Goal: Book appointment/travel/reservation

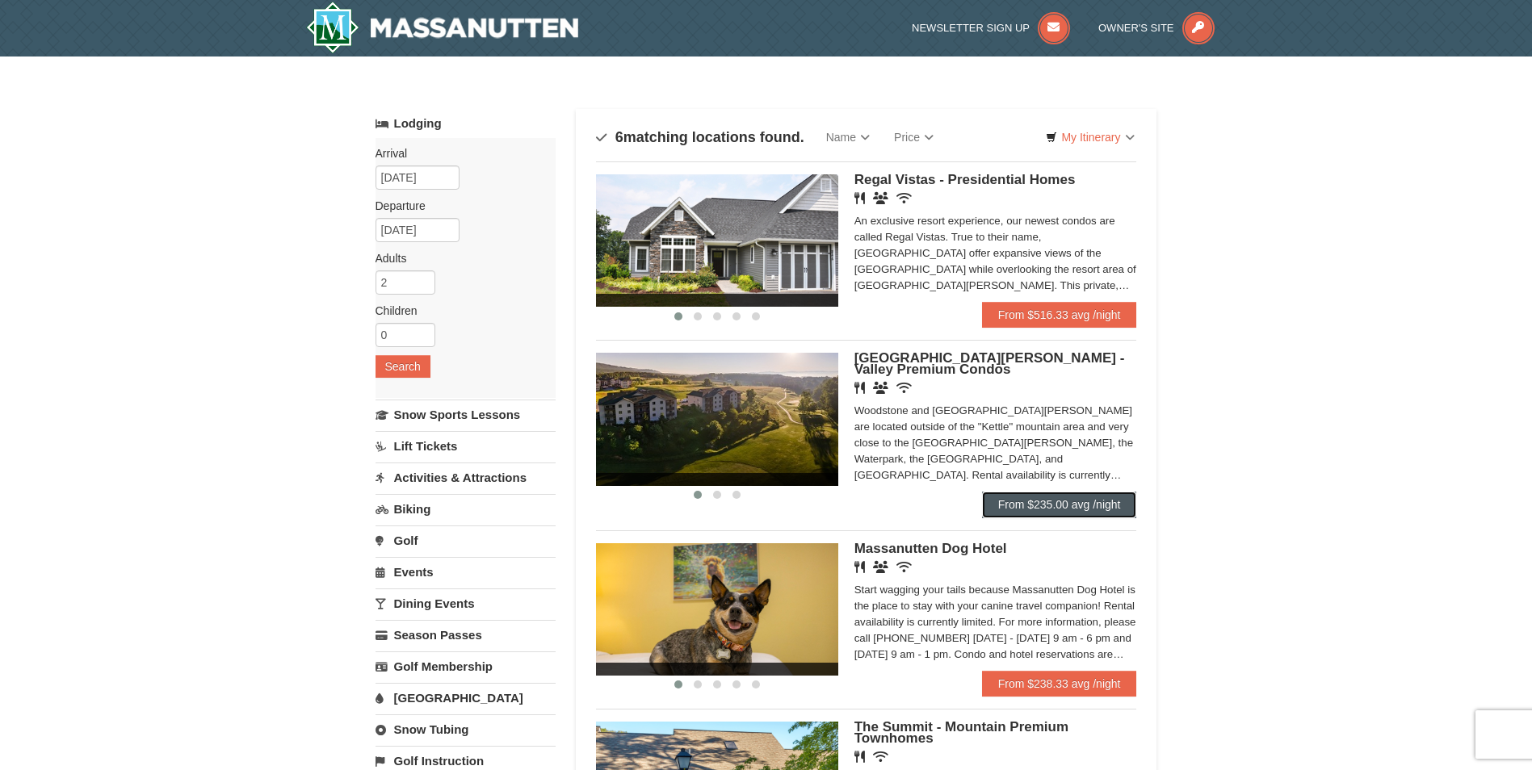
click at [1025, 500] on link "From $235.00 avg /night" at bounding box center [1059, 505] width 155 height 26
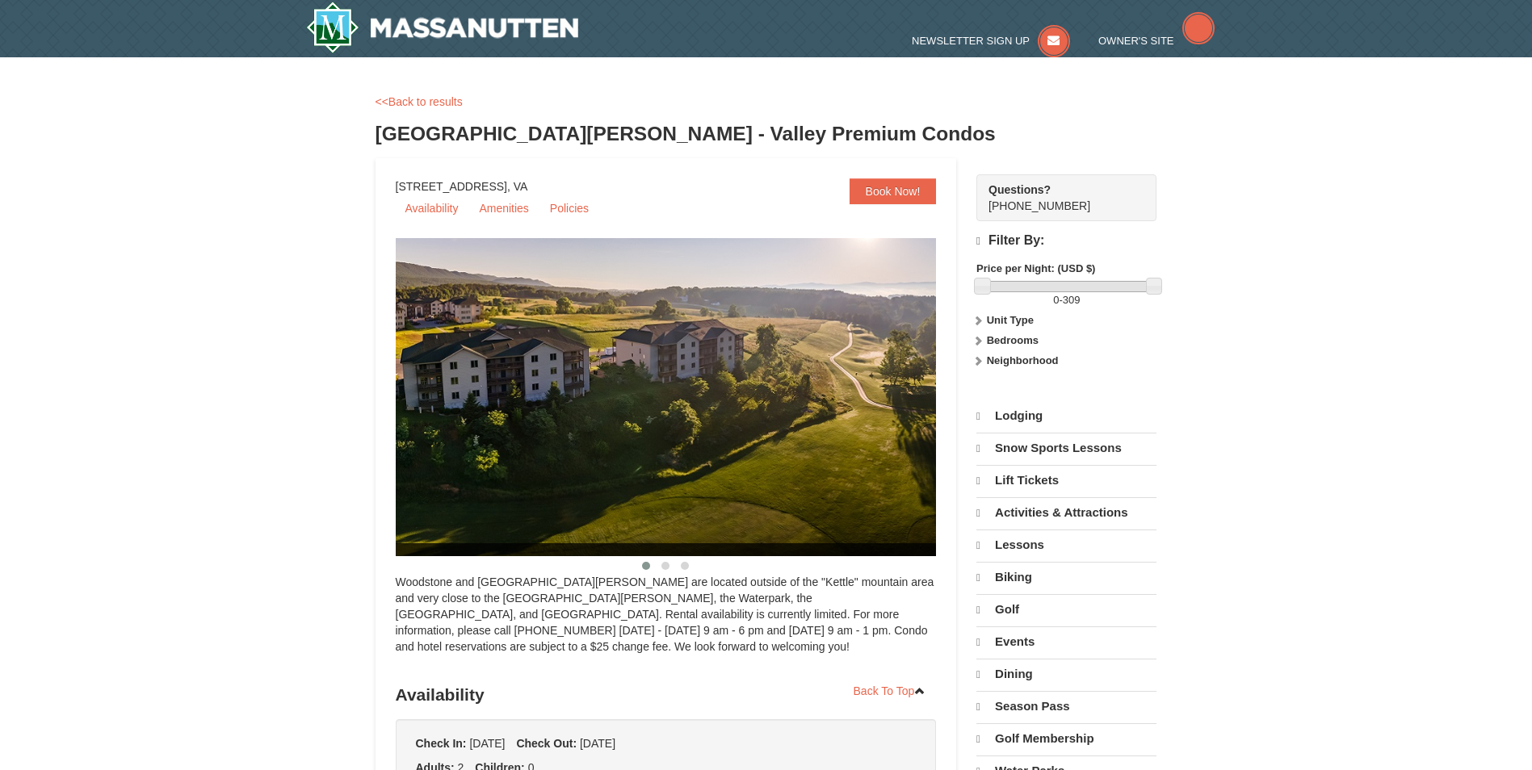
select select "10"
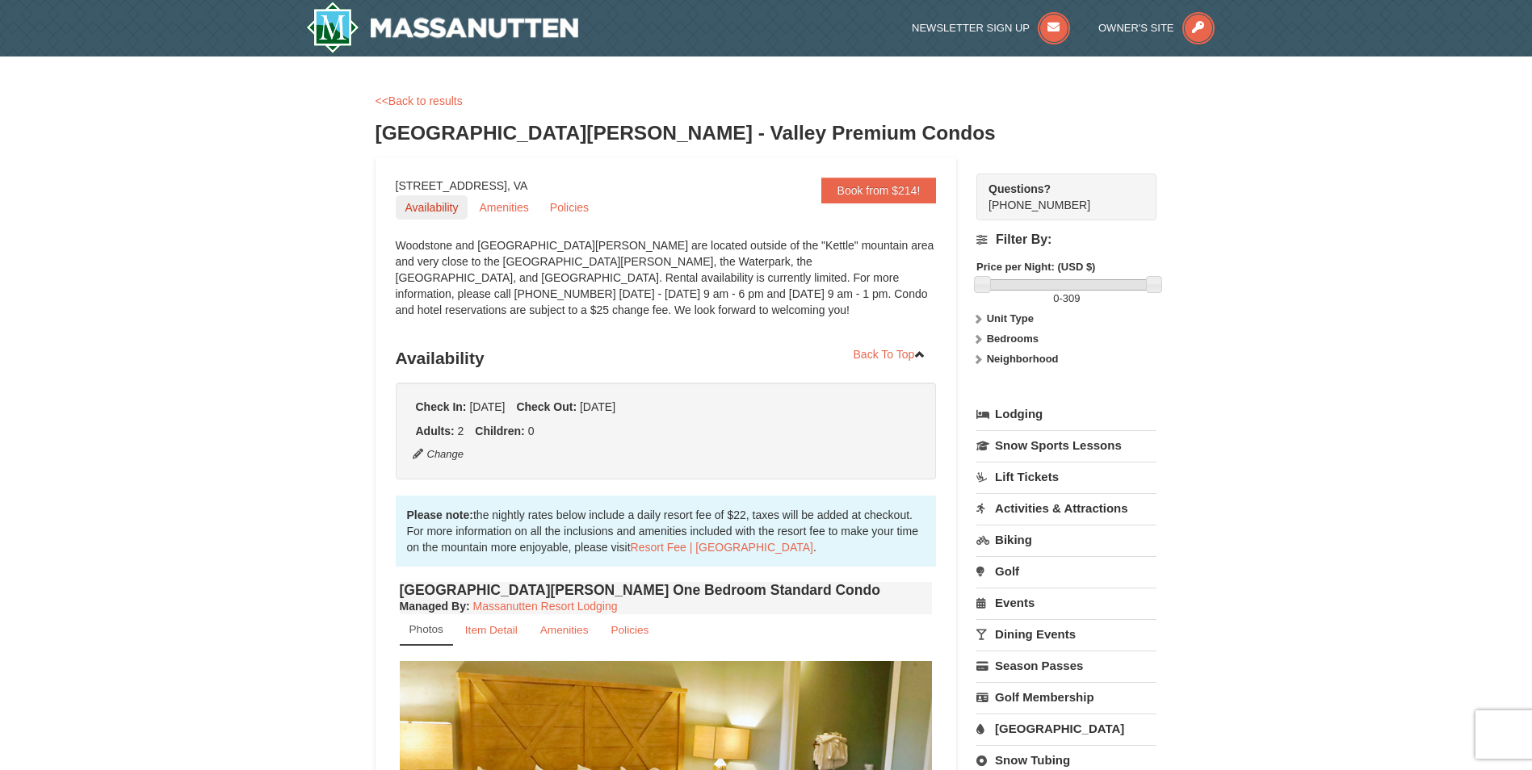
click at [425, 204] on link "Availability" at bounding box center [432, 207] width 73 height 24
click at [502, 208] on link "Amenities" at bounding box center [503, 207] width 69 height 24
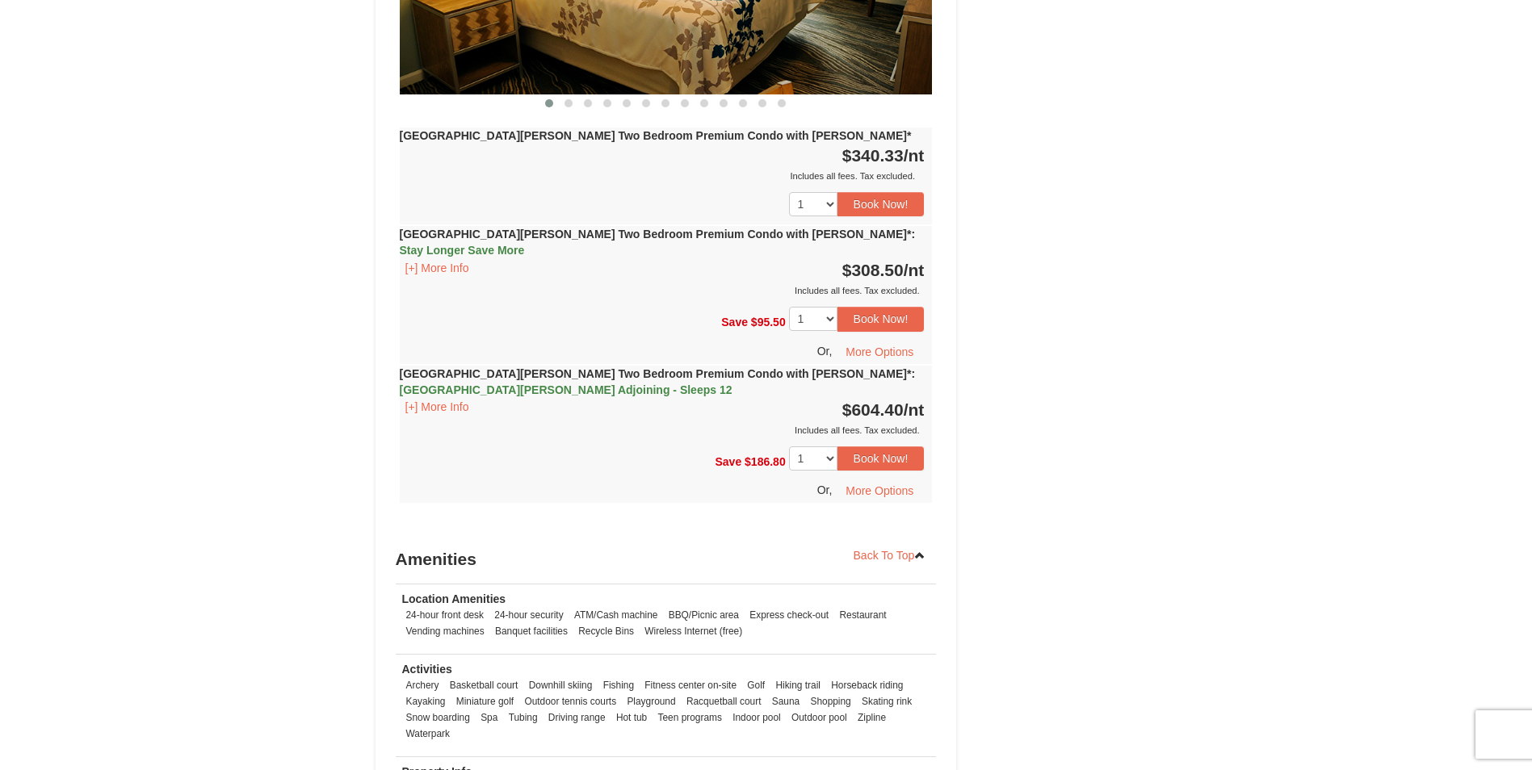
scroll to position [4952, 0]
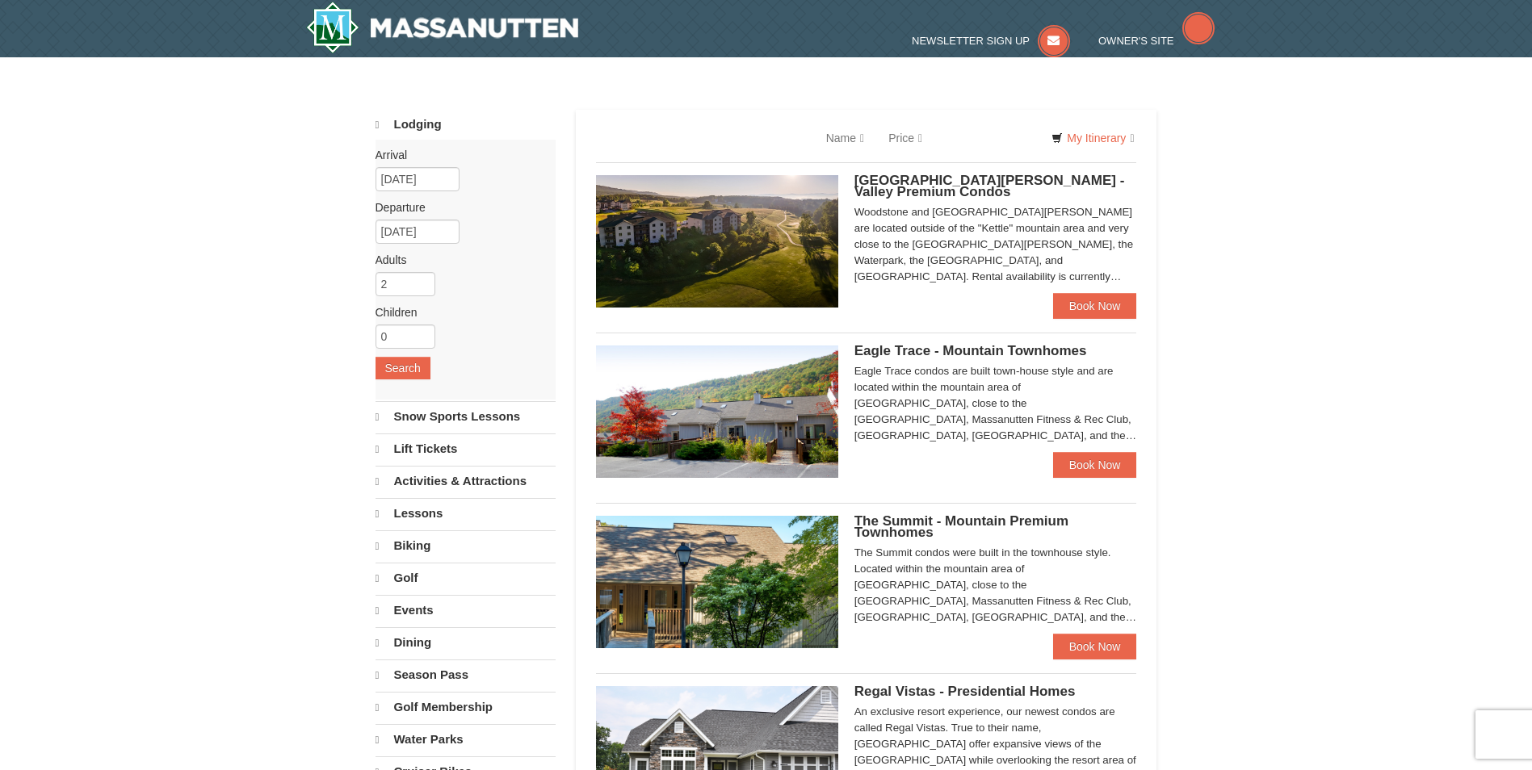
select select "10"
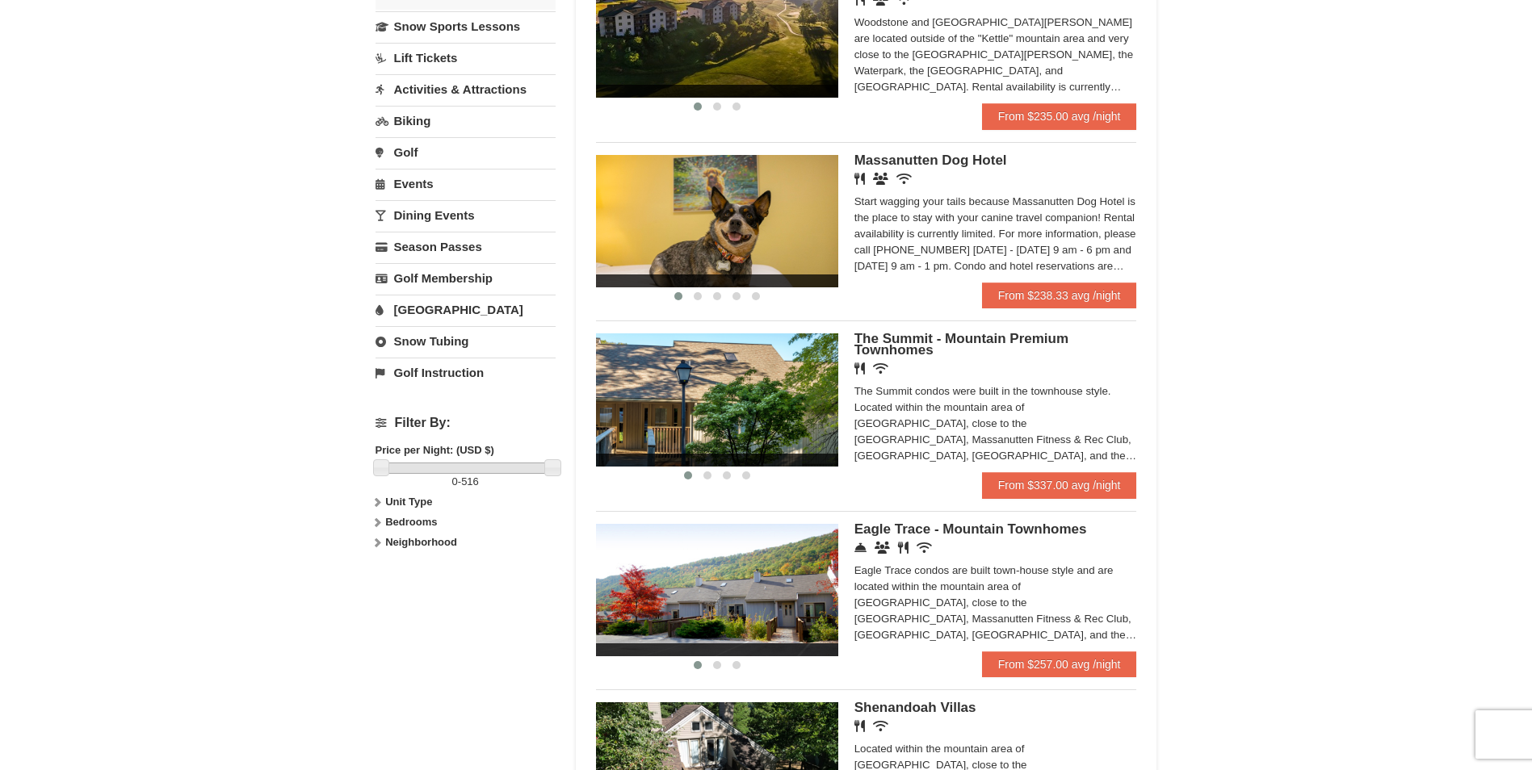
scroll to position [404, 0]
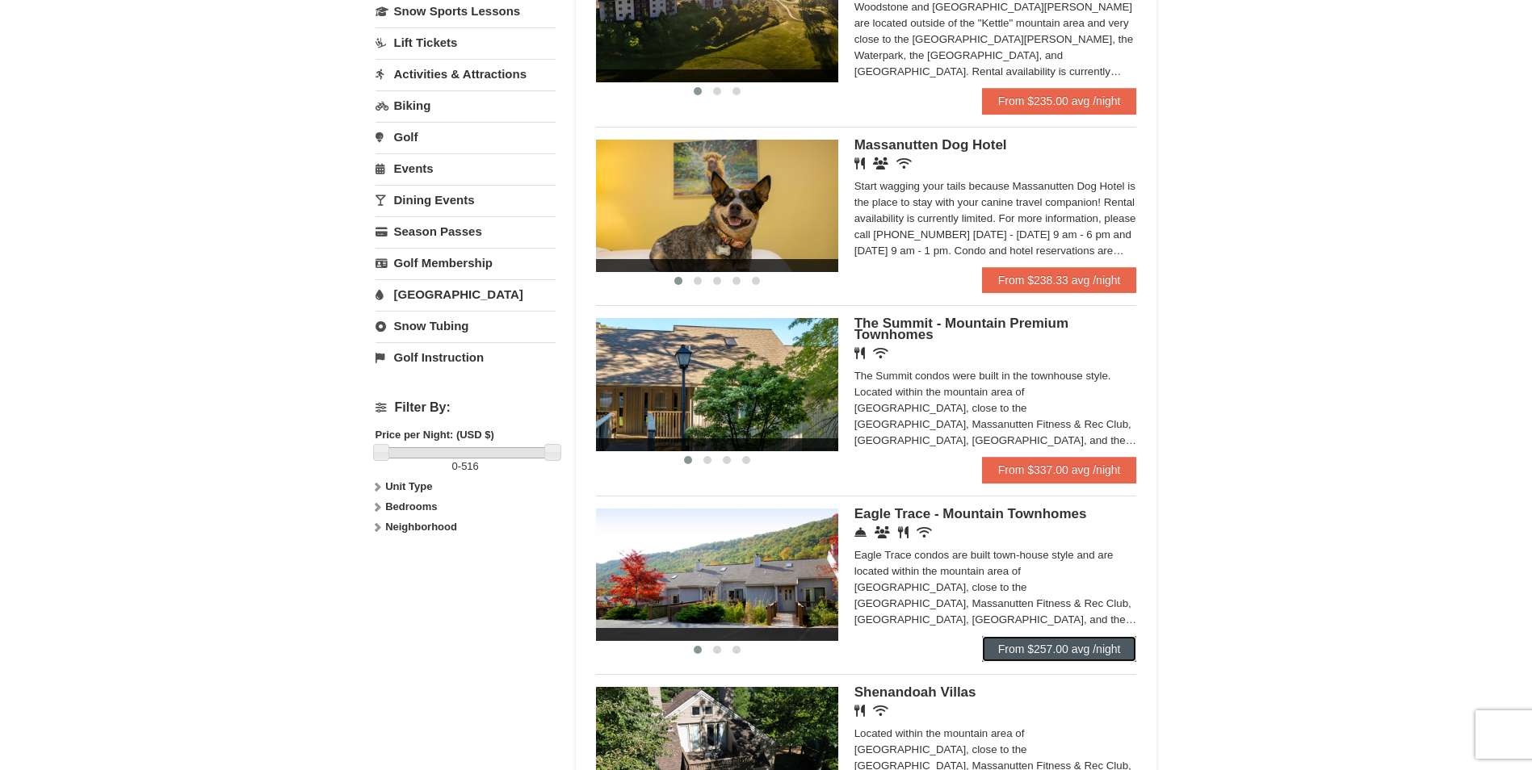
click at [1050, 644] on link "From $257.00 avg /night" at bounding box center [1059, 649] width 155 height 26
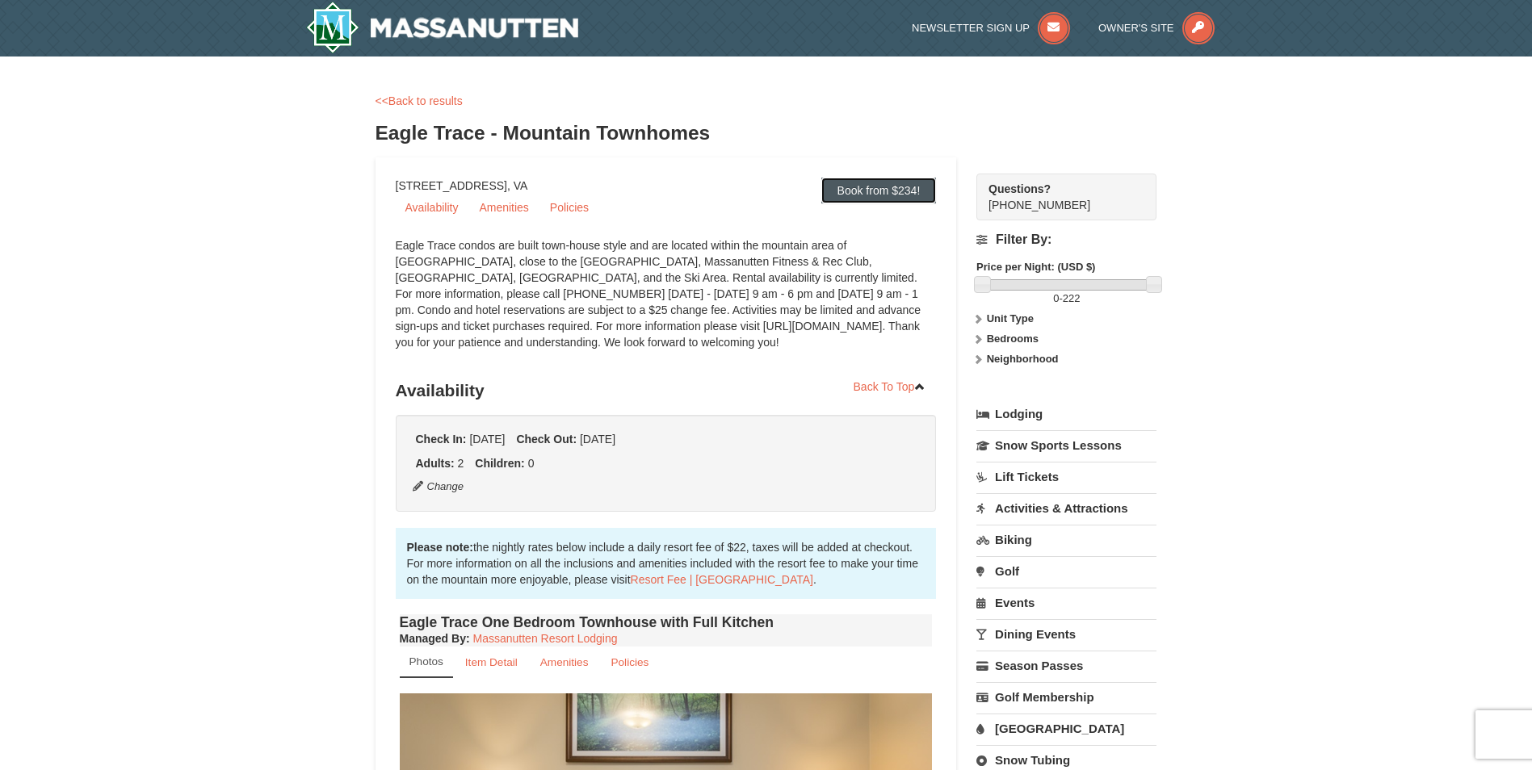
click at [868, 189] on link "Book from $234!" at bounding box center [878, 191] width 115 height 26
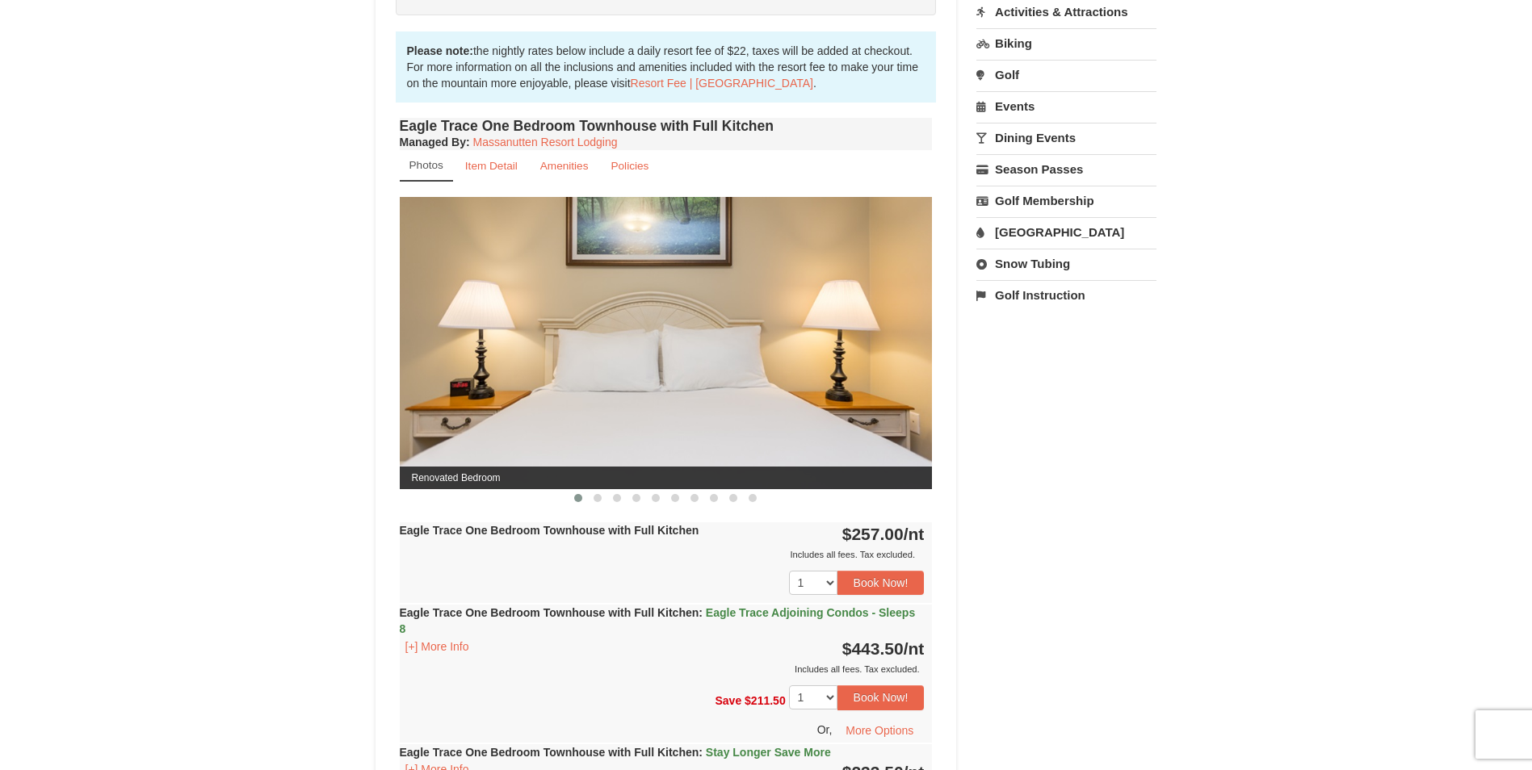
scroll to position [536, 0]
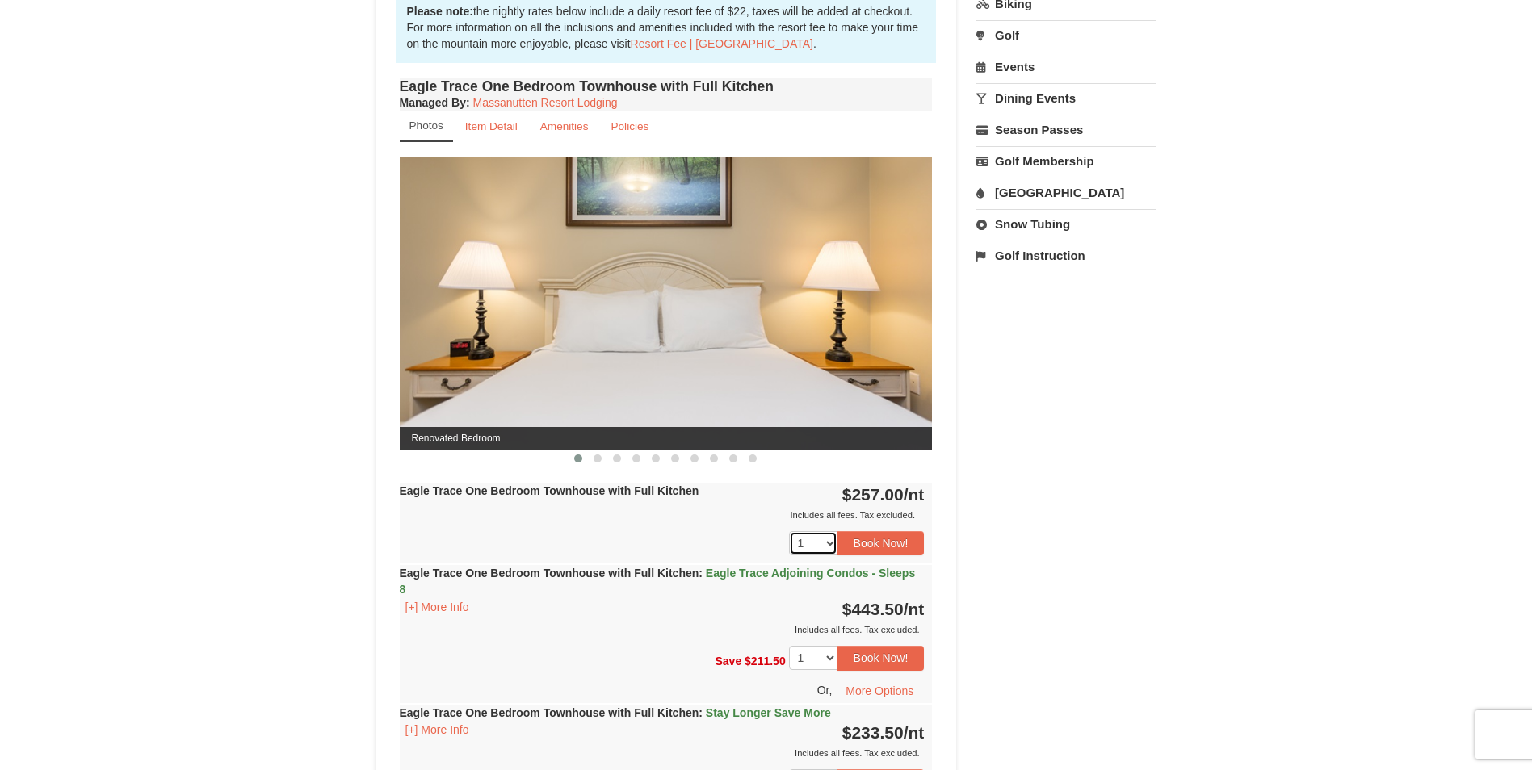
click at [828, 541] on select "1 2 3 4 5 6 7 8 9 10 11 12 13 14 15 16 17 18" at bounding box center [813, 543] width 48 height 24
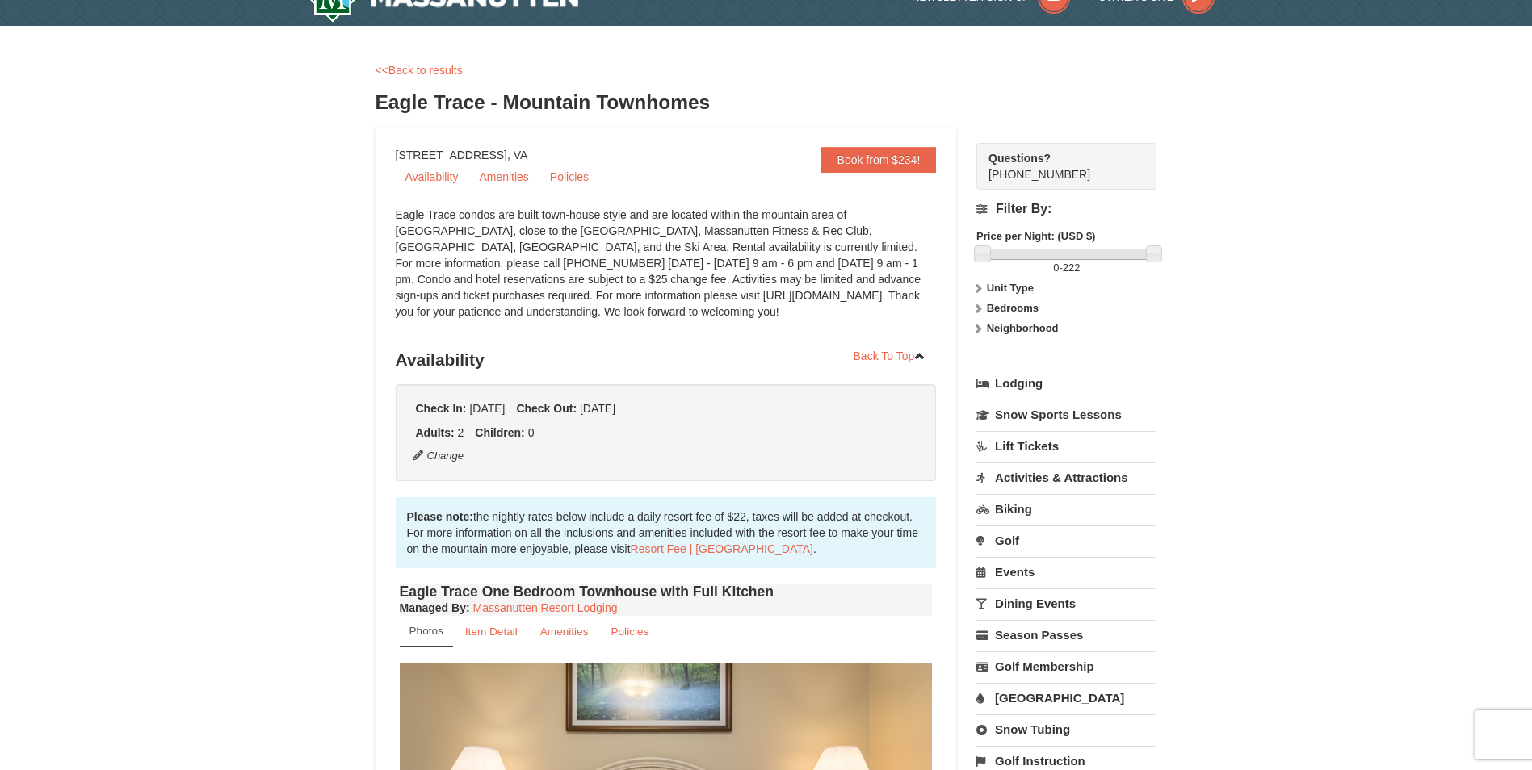
scroll to position [0, 0]
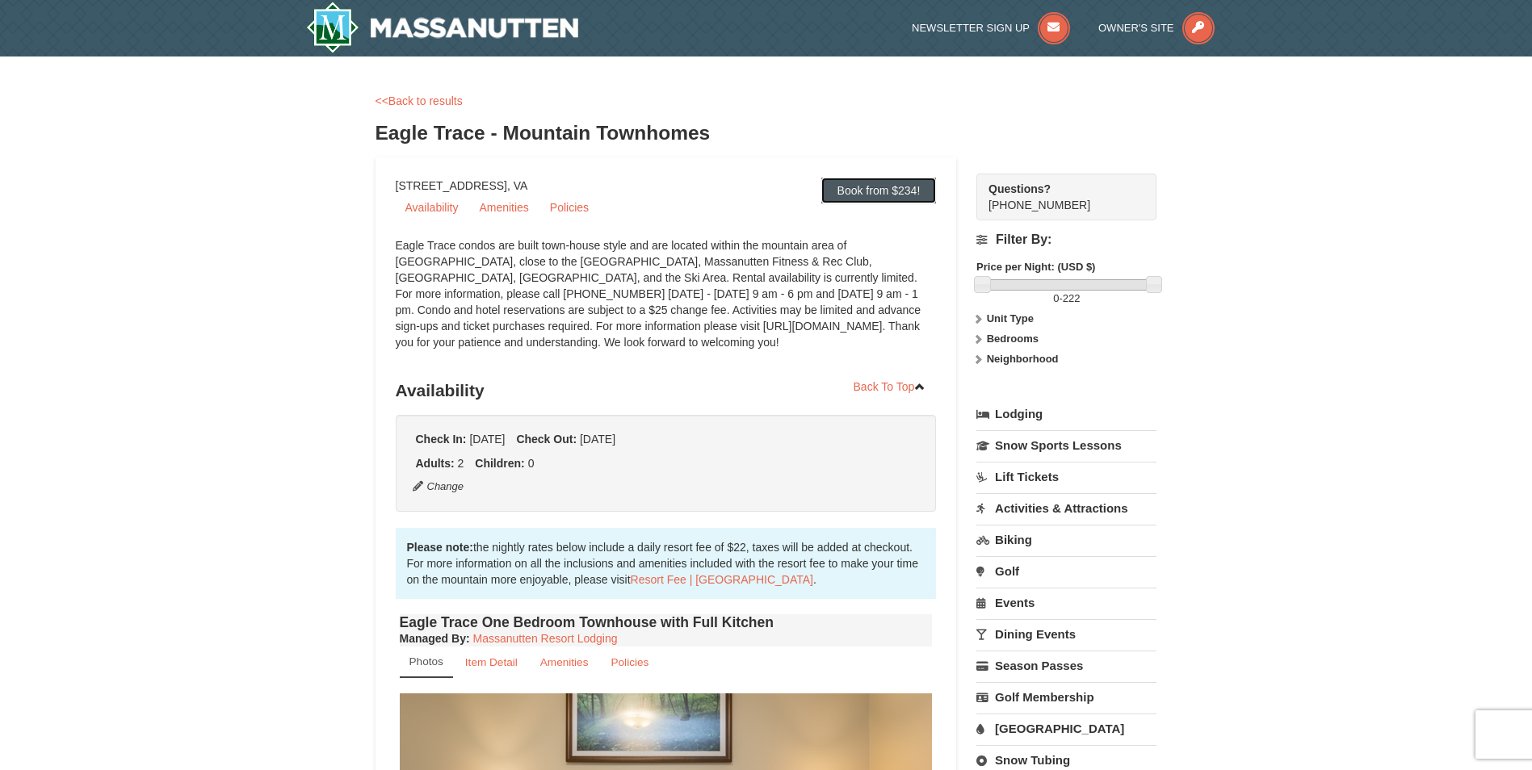
click at [885, 187] on link "Book from $234!" at bounding box center [878, 191] width 115 height 26
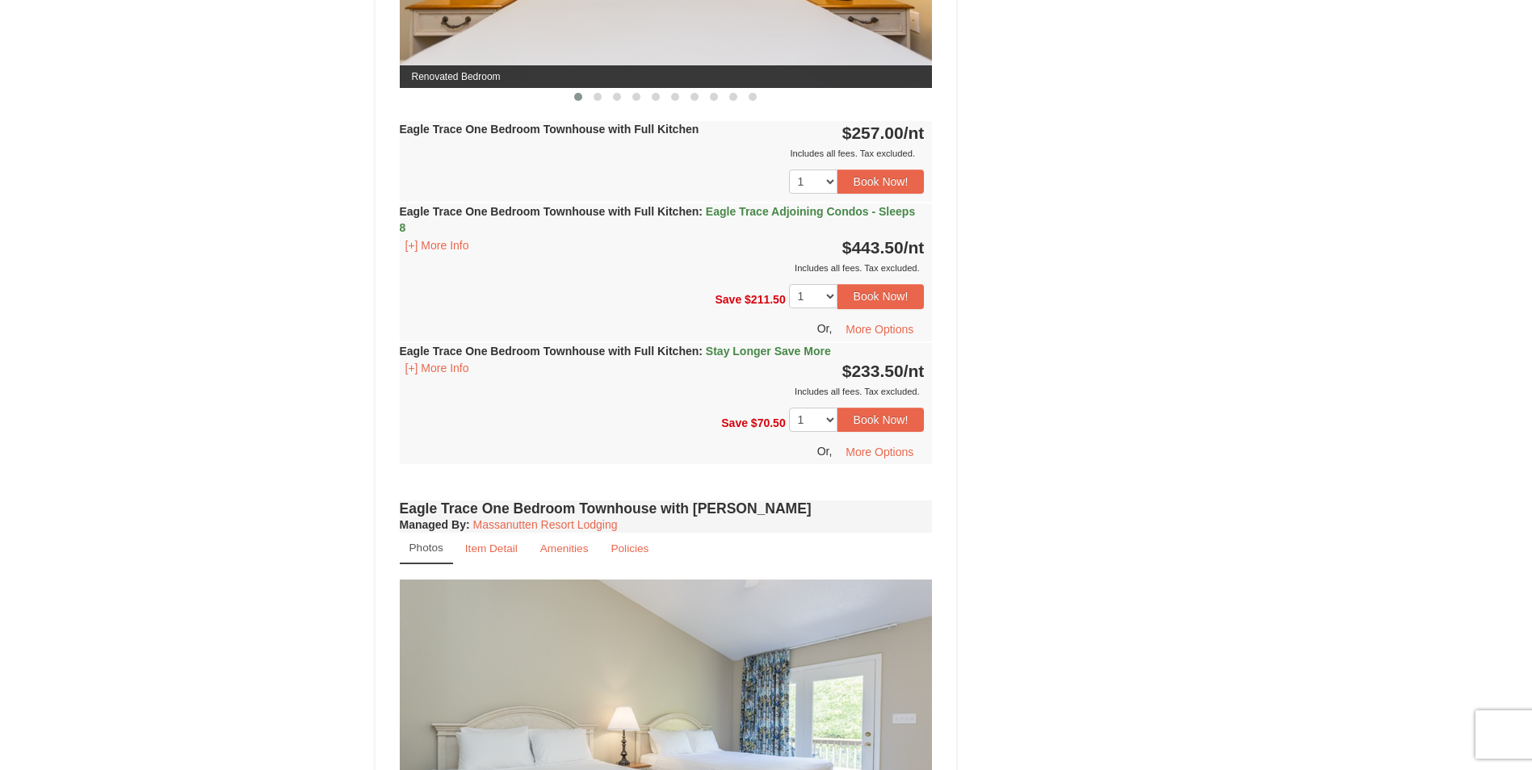
scroll to position [859, 0]
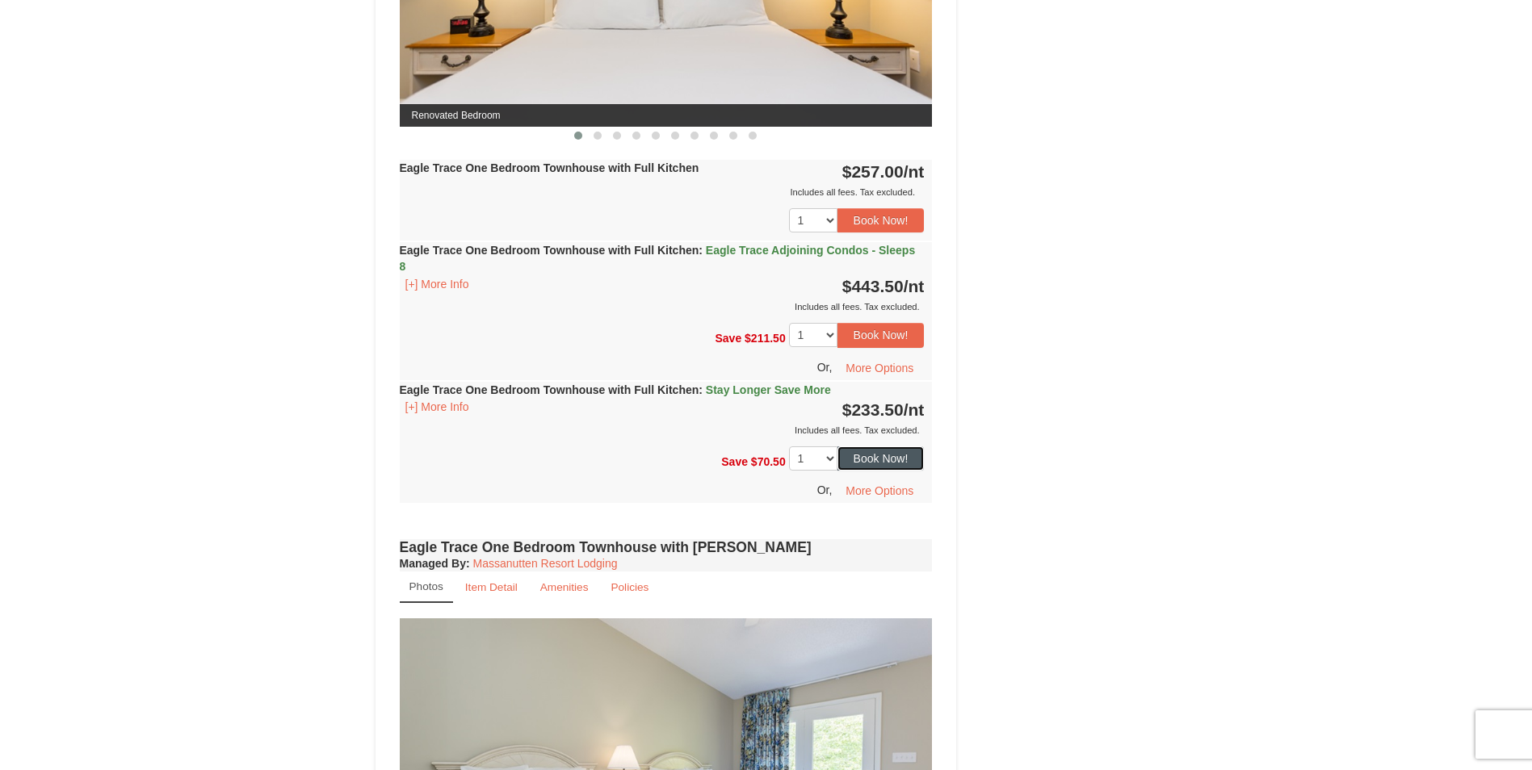
click at [887, 458] on button "Book Now!" at bounding box center [880, 459] width 87 height 24
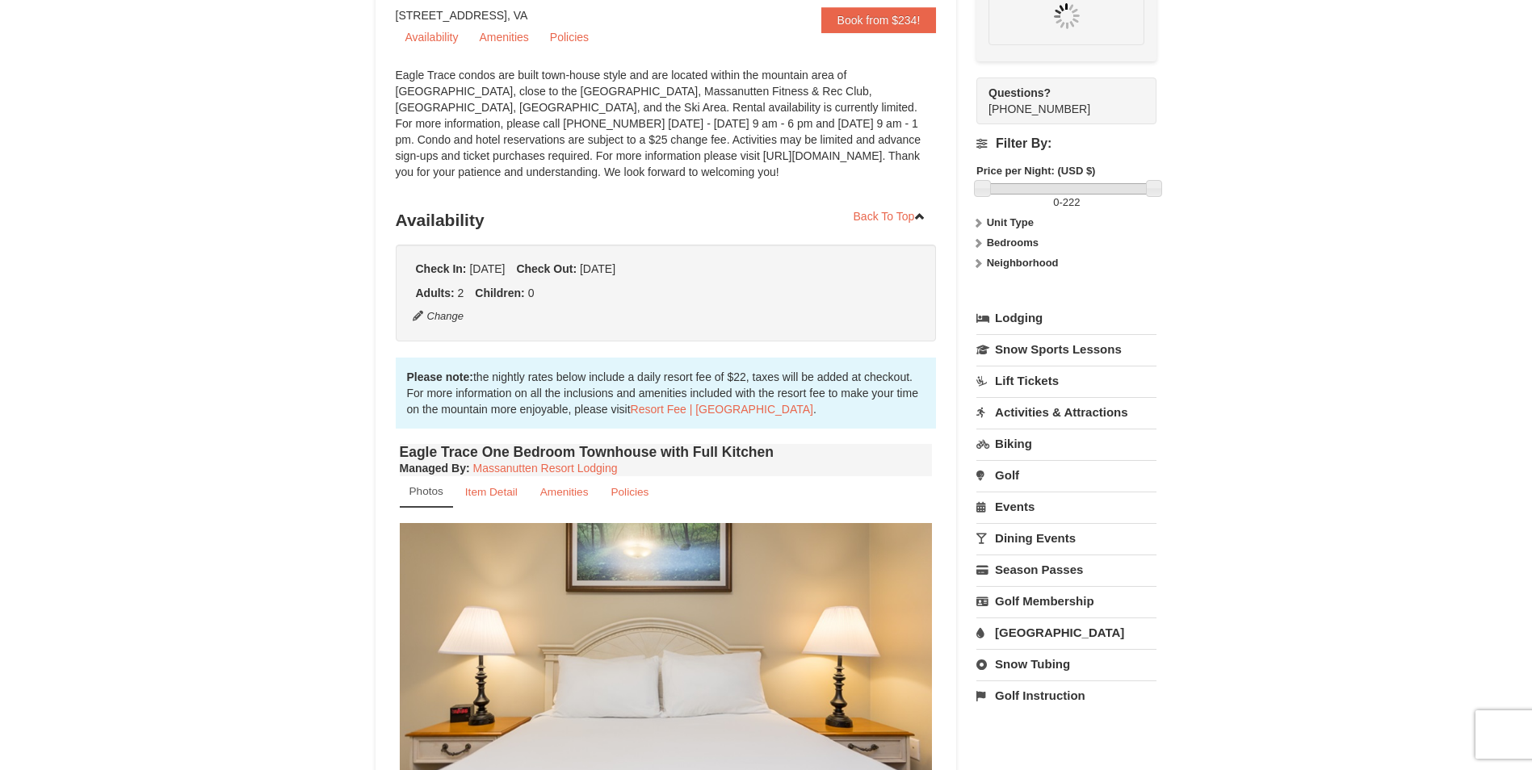
scroll to position [157, 0]
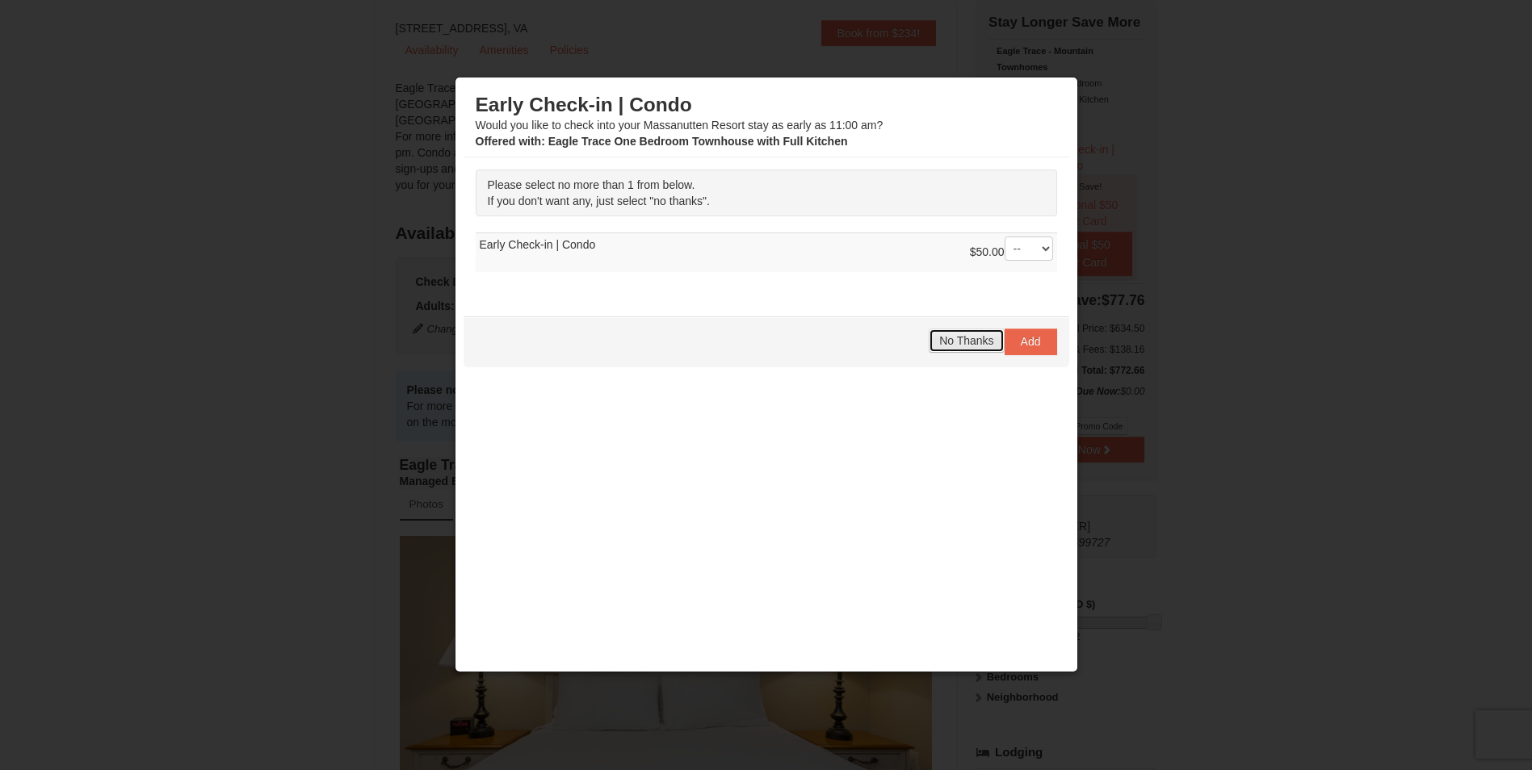
click at [956, 345] on span "No Thanks" at bounding box center [966, 340] width 54 height 13
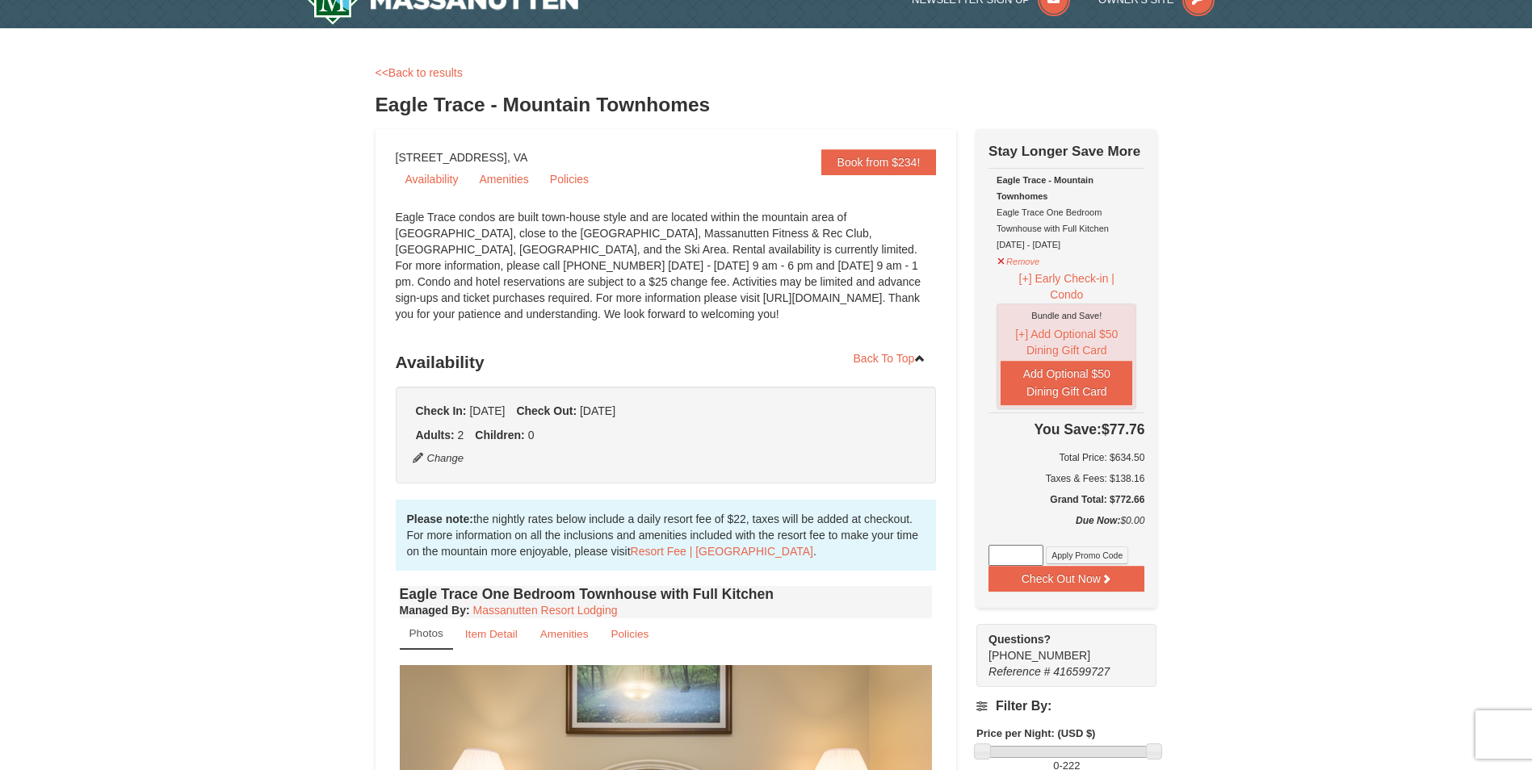
scroll to position [0, 0]
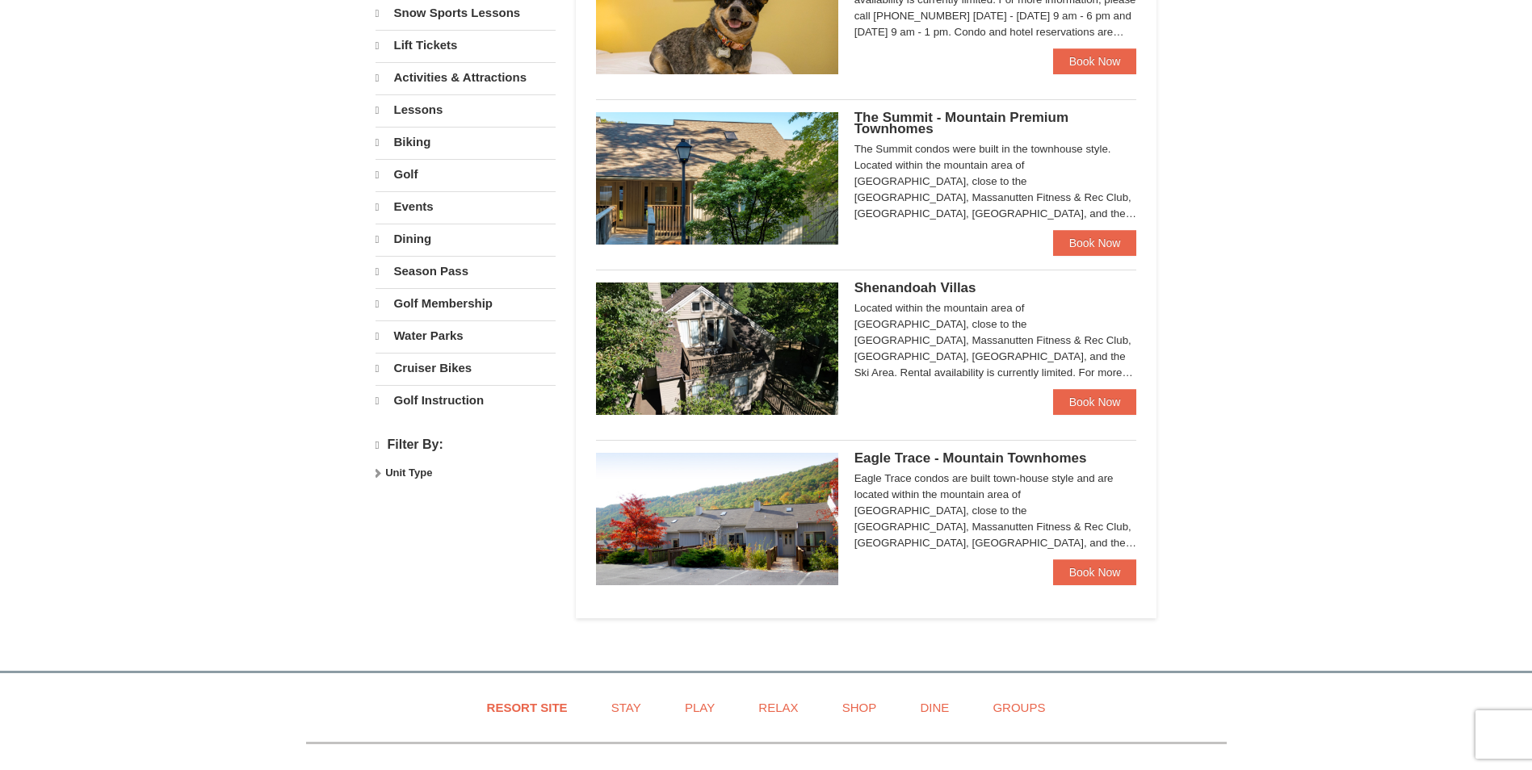
select select "10"
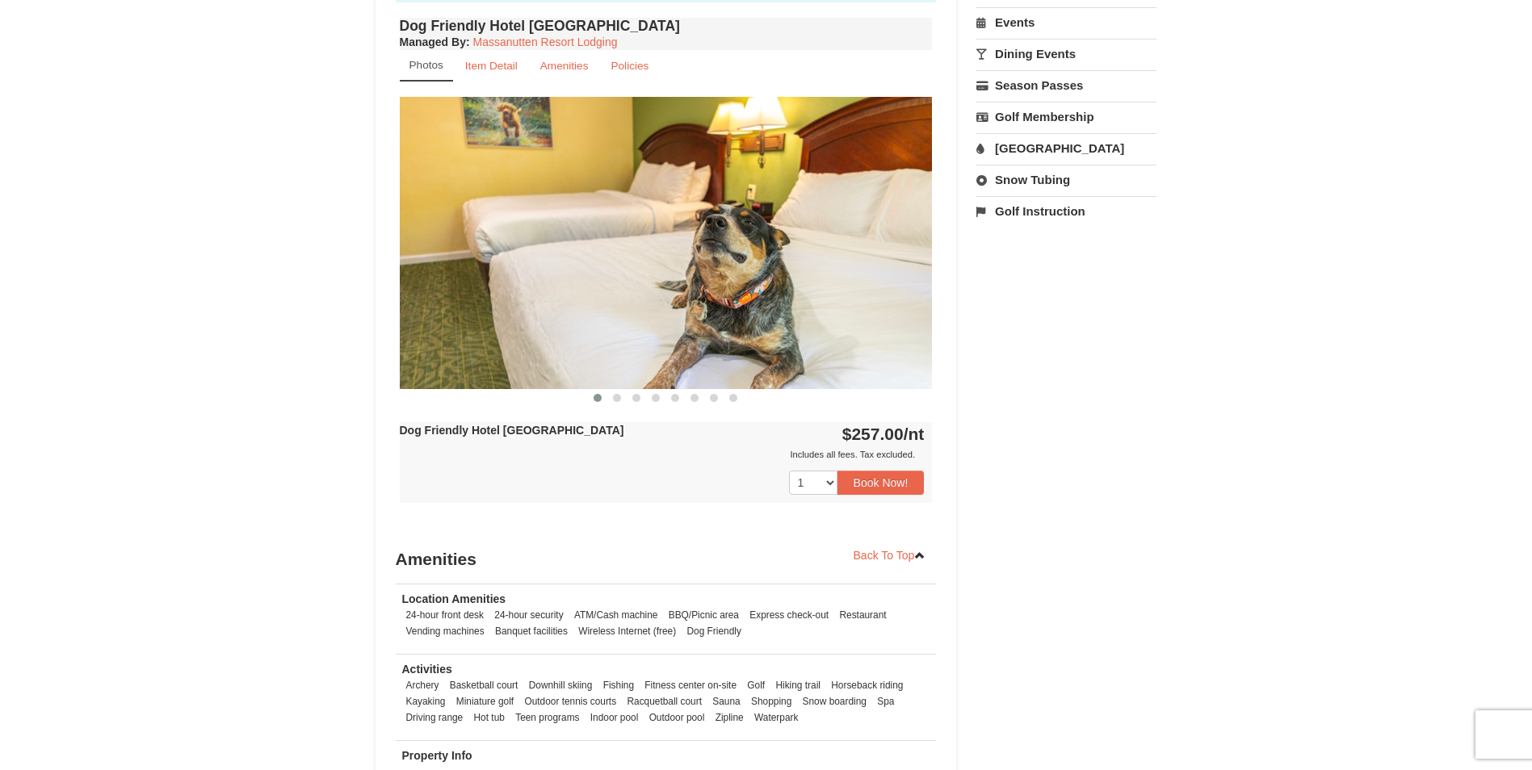
scroll to position [565, 0]
click at [890, 479] on button "Book Now!" at bounding box center [880, 482] width 87 height 24
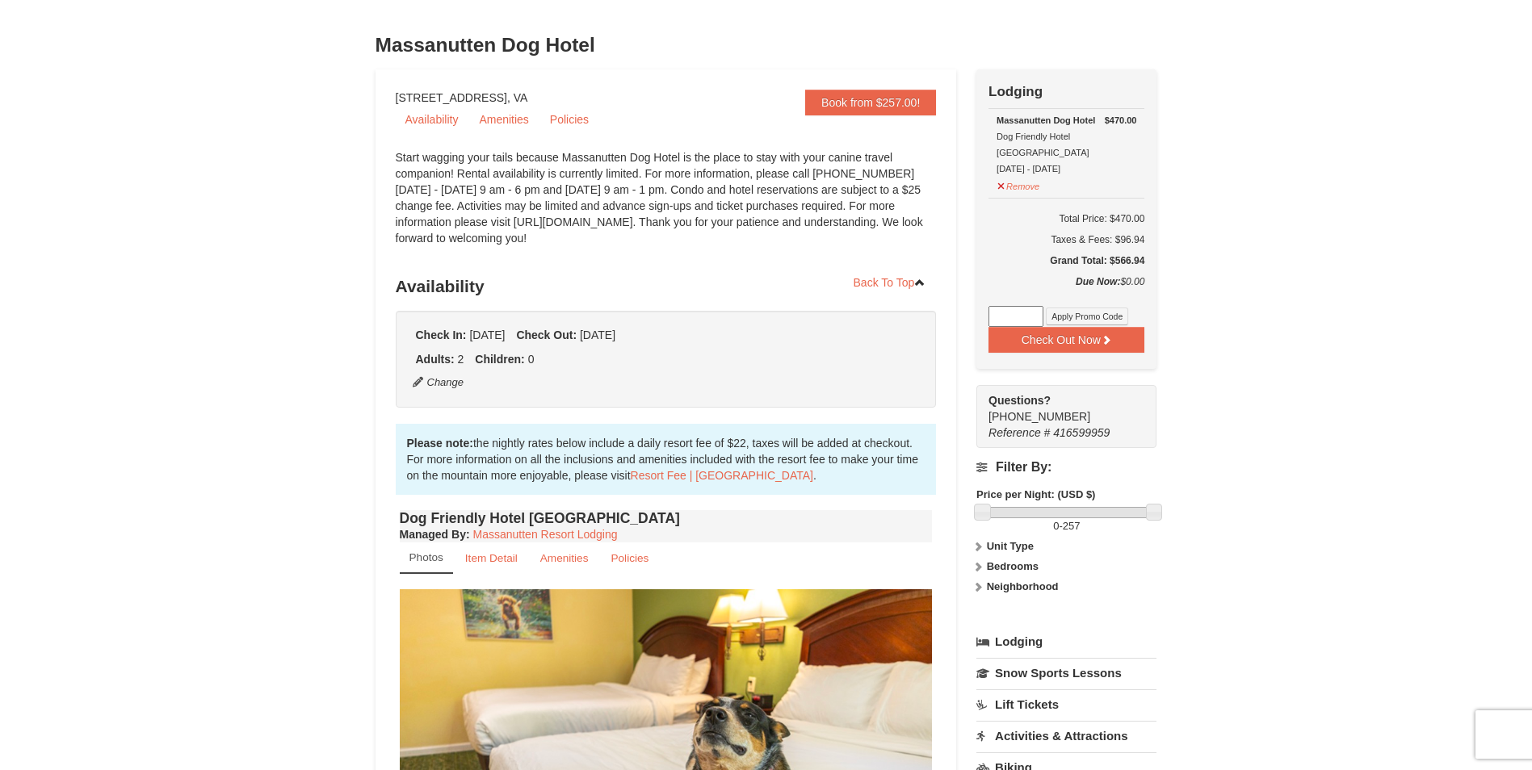
scroll to position [61, 0]
